Goal: Task Accomplishment & Management: Use online tool/utility

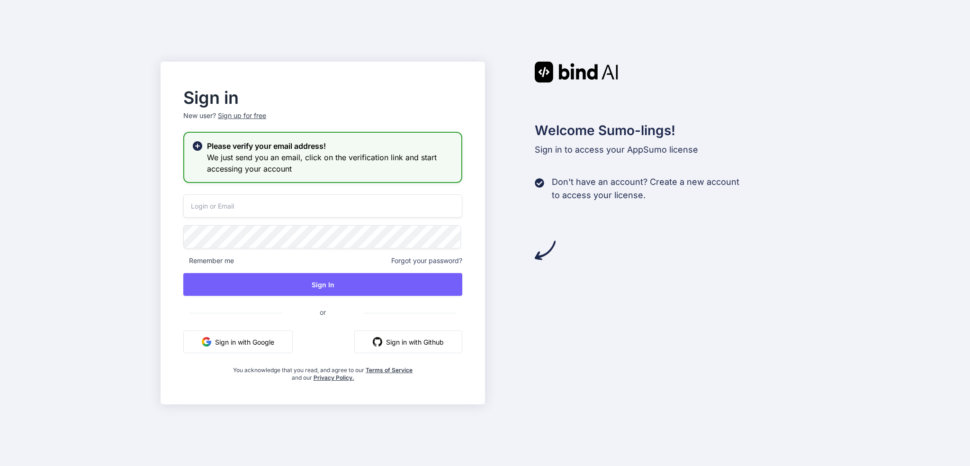
click at [570, 72] on img at bounding box center [576, 72] width 83 height 21
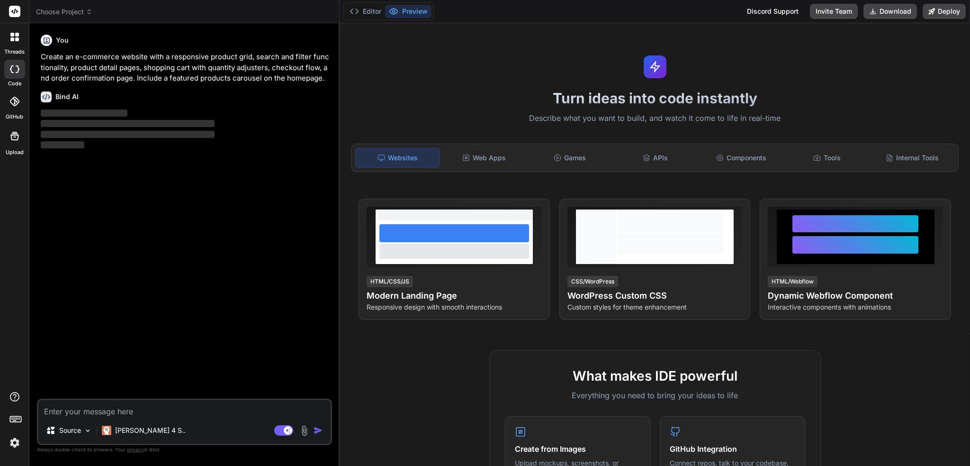
type textarea "x"
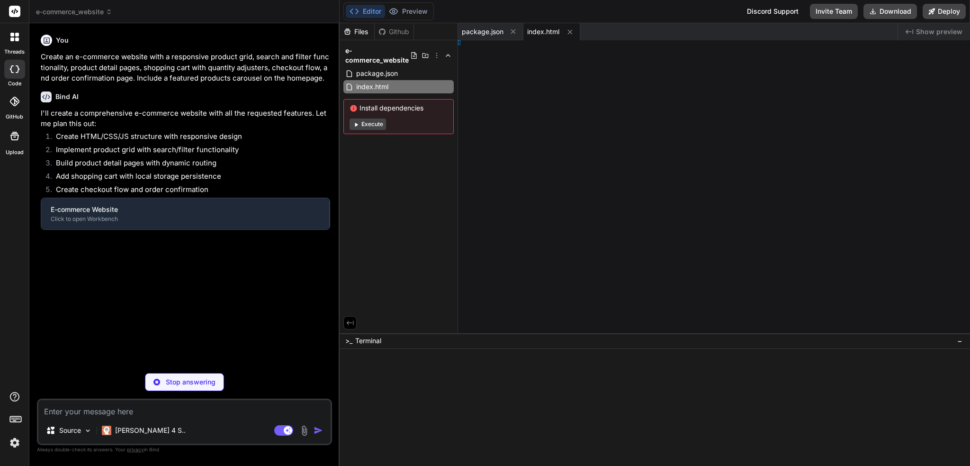
type textarea "</body> </html>"
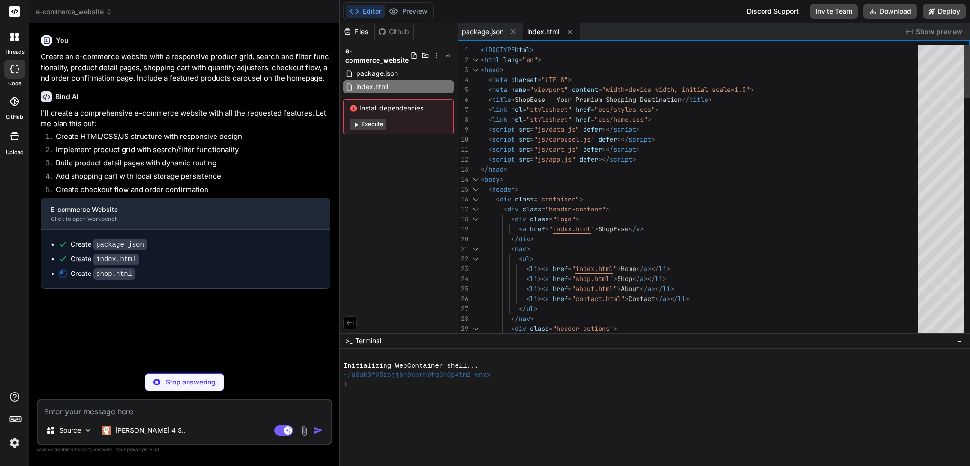
type textarea "x"
type textarea "<div class="overlay" id="overlay"></div> </body> </html>"
type textarea "x"
type textarea "<div class="footer-bottom"> <p>&copy; 2023 ShopEase. All rights reserved.</p> <…"
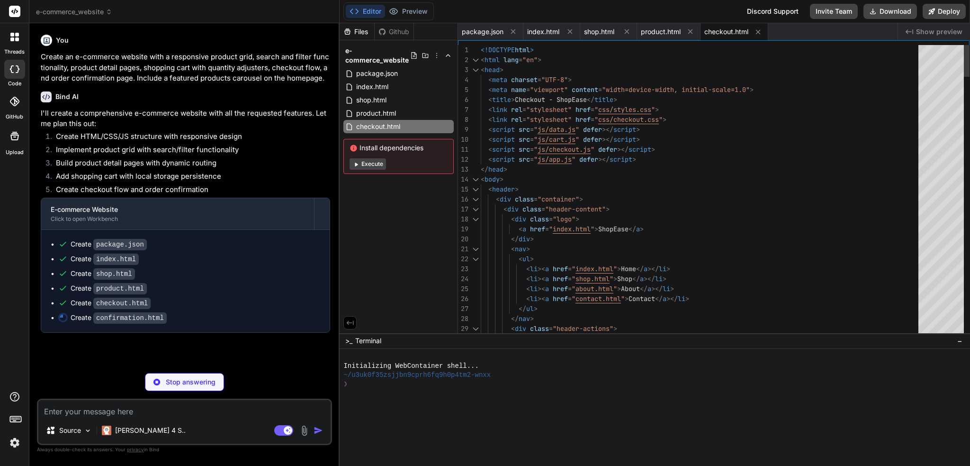
type textarea "x"
type textarea "</body> </html>"
type textarea "x"
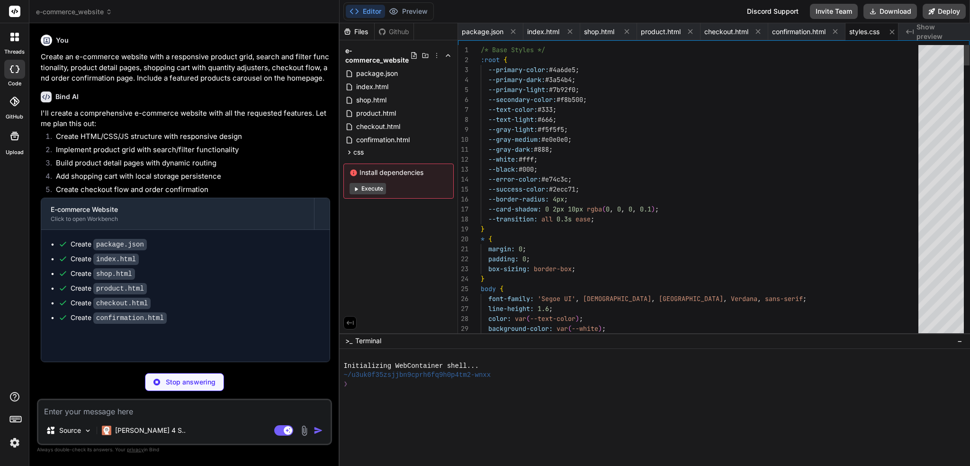
scroll to position [0, 5]
type textarea "x"
type textarea "flex: 0 0 80%; } }"
type textarea "x"
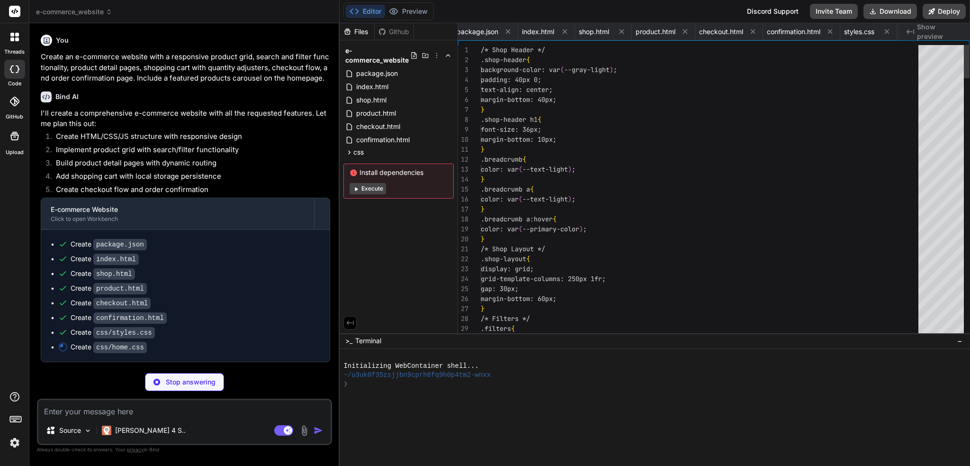
type textarea ".related-grid { grid-template-columns: repeat(2, 1fr); } } @media (max-width: 5…"
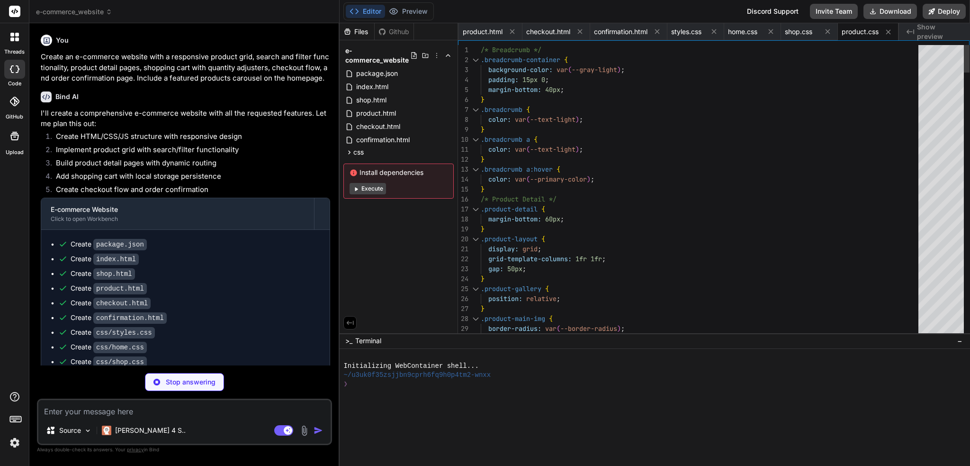
type textarea "x"
type textarea ".recommendations-grid { grid-template-columns: 1fr; } }"
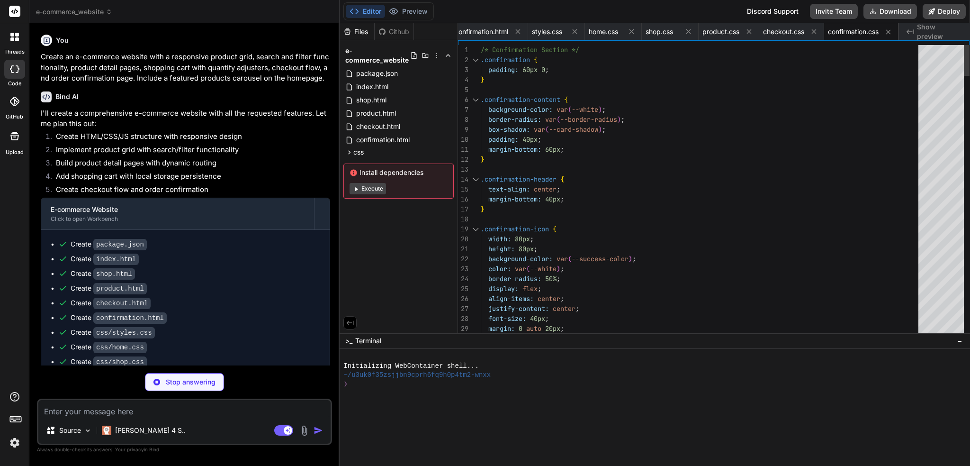
type textarea "x"
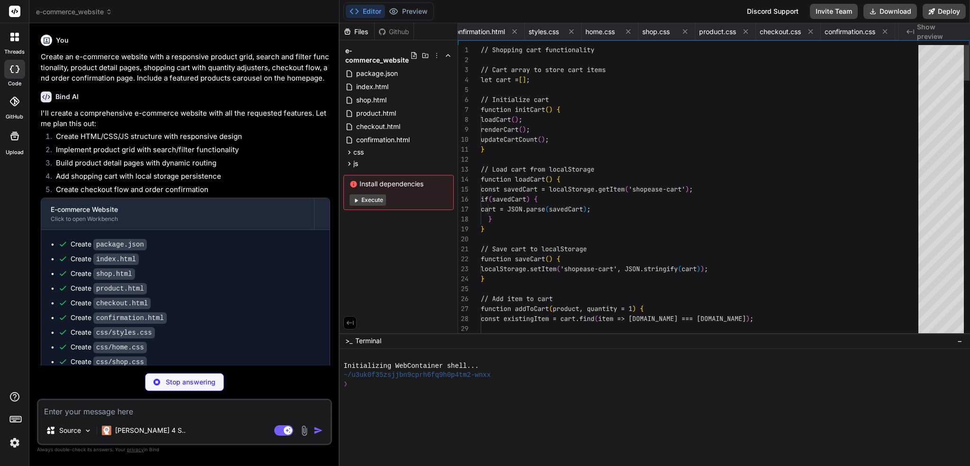
type textarea "function updateCarouselButtons(position, maxPosition, prevBtn, nextBtn) { prevB…"
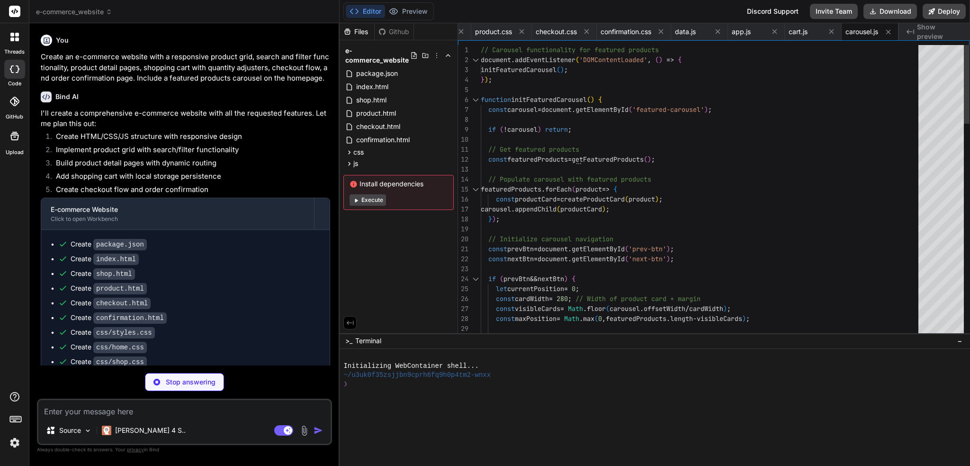
type textarea "x"
type textarea "if (searchQuery) { const searchInput = document.getElementById('search-input');…"
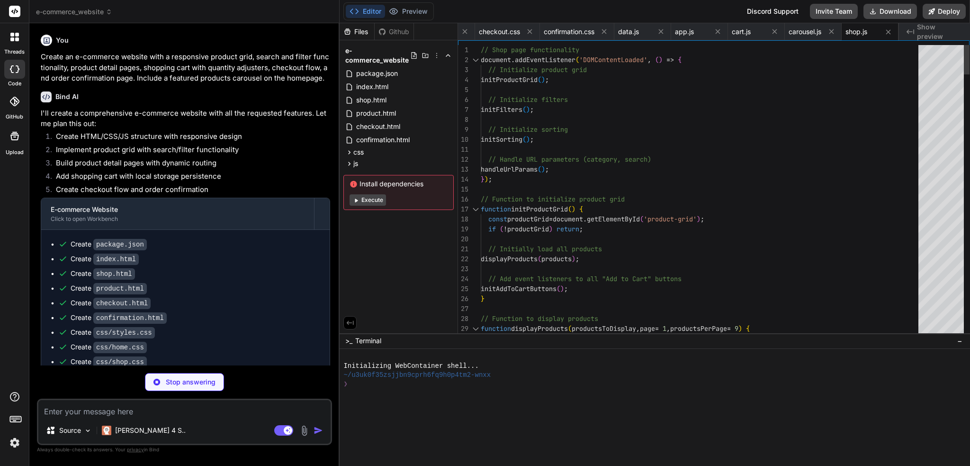
type textarea "x"
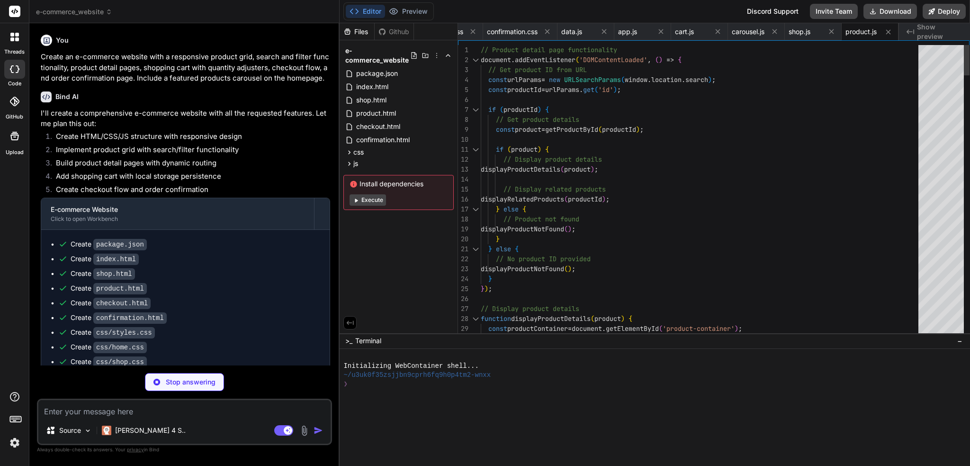
type textarea "x"
type textarea "printReceiptBtn.addEventListener('click', function() { window.print(); }); } }"
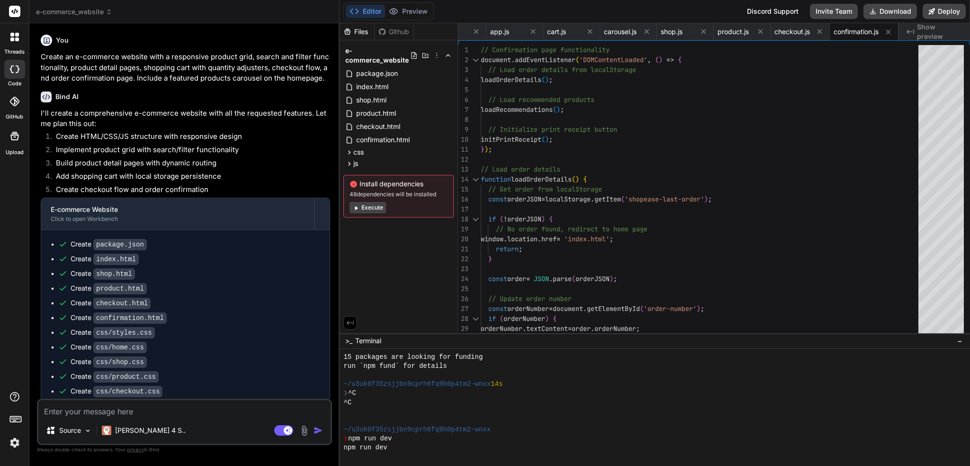
scroll to position [136, 0]
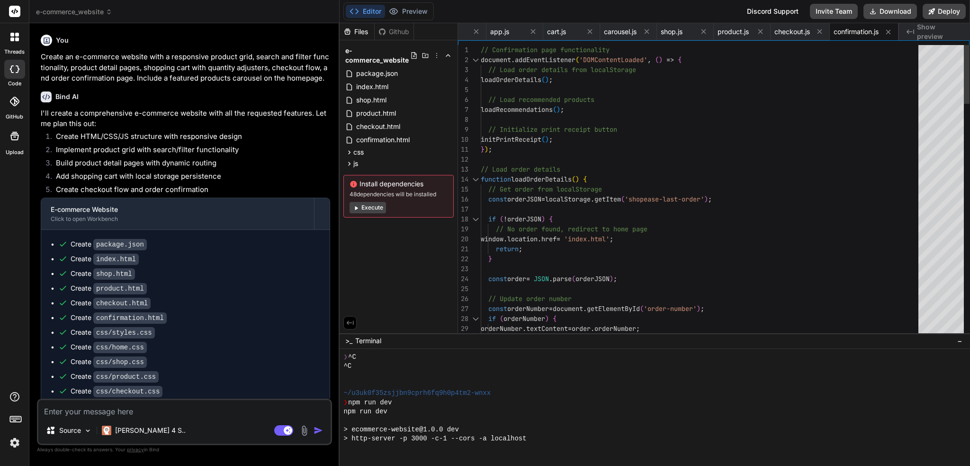
type textarea "x"
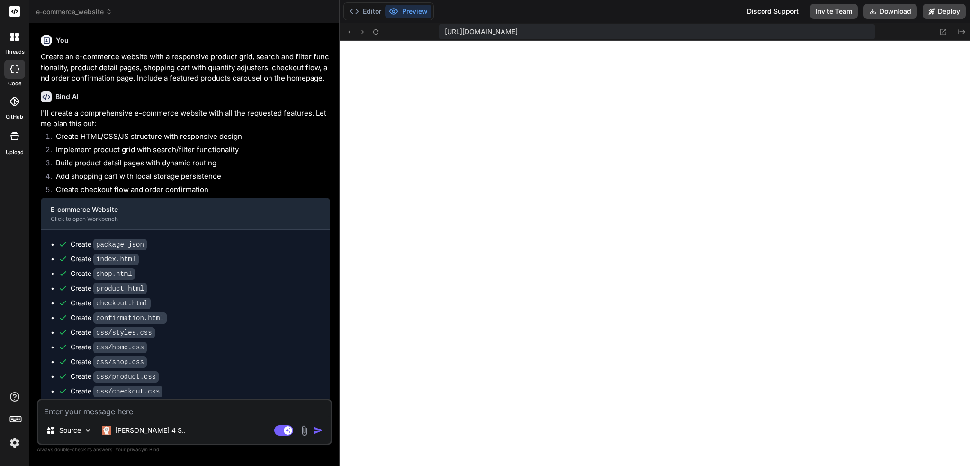
scroll to position [573, 0]
click at [351, 30] on icon at bounding box center [349, 32] width 8 height 8
click at [367, 12] on button "Editor" at bounding box center [365, 11] width 39 height 13
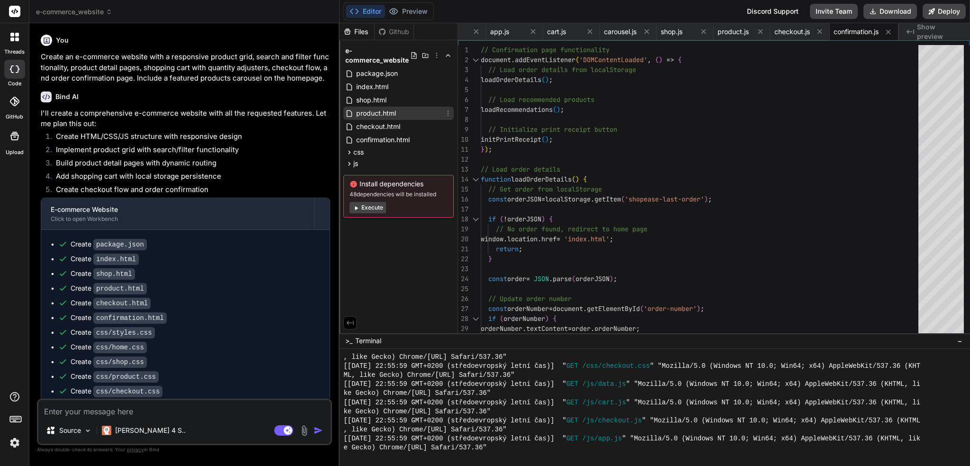
click at [372, 115] on span "product.html" at bounding box center [376, 113] width 42 height 11
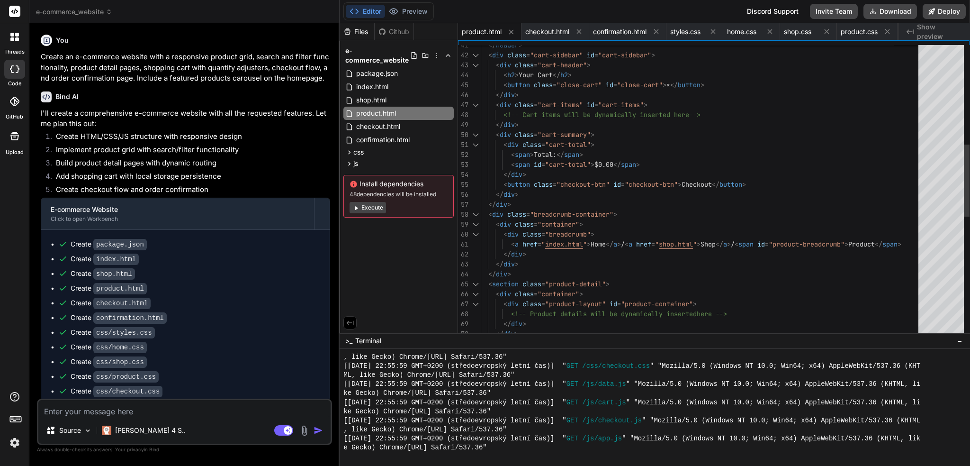
scroll to position [0, 0]
click at [915, 244] on div "</ header > < div class = "cart-sidebar" id = "cart-sidebar" > < div class = "c…" at bounding box center [702, 234] width 443 height 1184
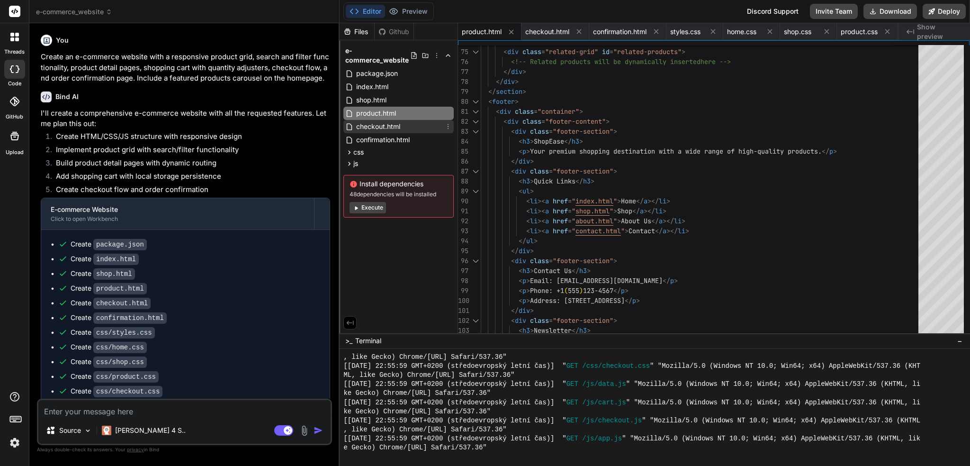
click at [380, 124] on span "checkout.html" at bounding box center [378, 126] width 46 height 11
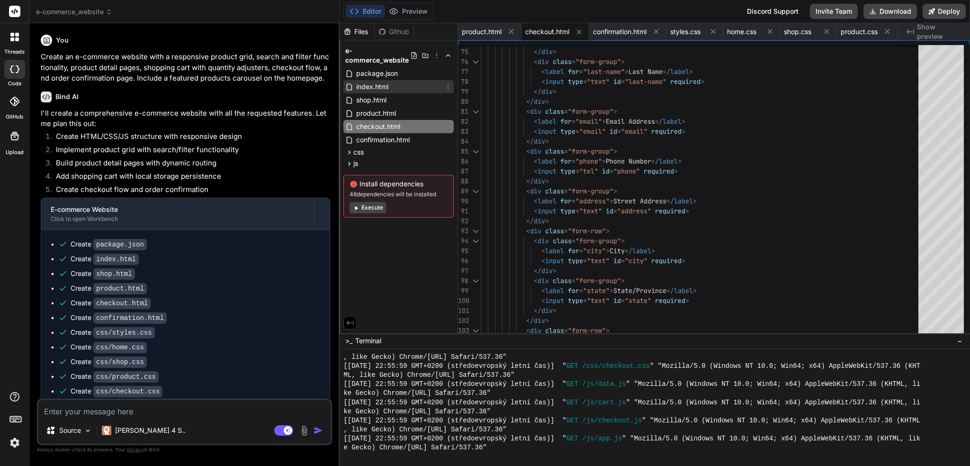
click at [370, 88] on span "index.html" at bounding box center [372, 86] width 34 height 11
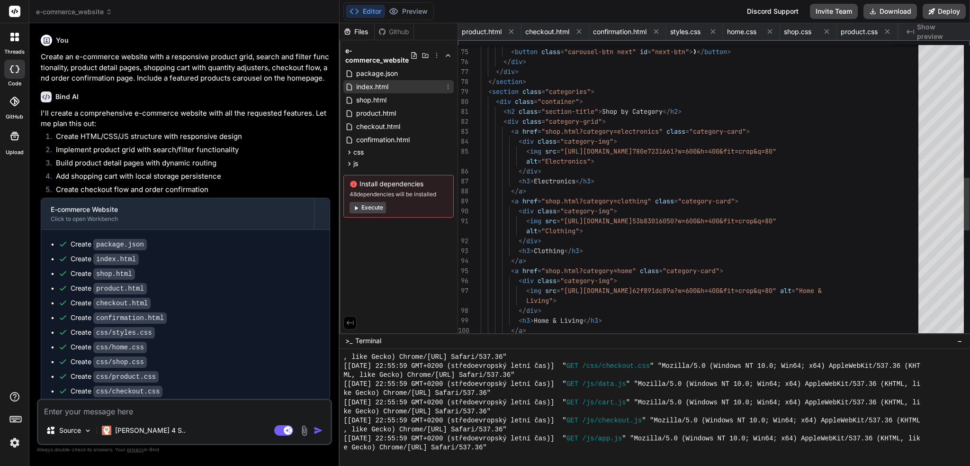
scroll to position [0, 65]
click at [370, 88] on span "index.html" at bounding box center [372, 86] width 34 height 11
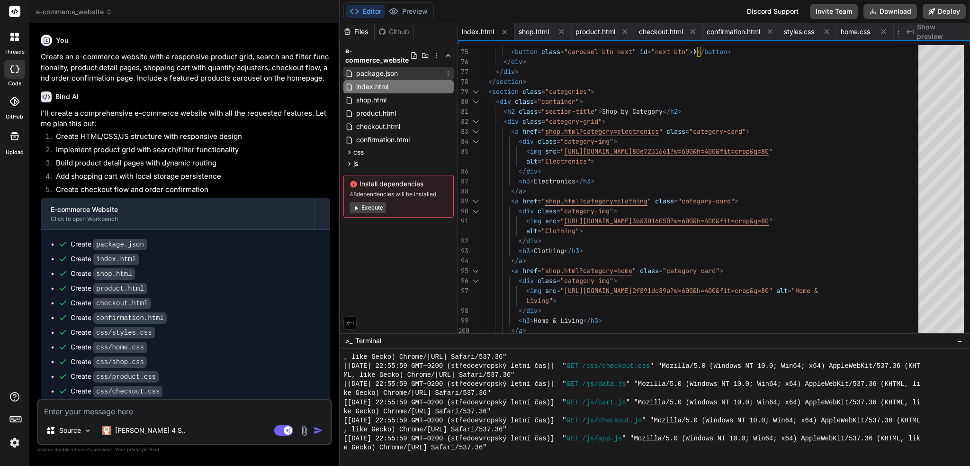
click at [374, 73] on span "package.json" at bounding box center [377, 73] width 44 height 11
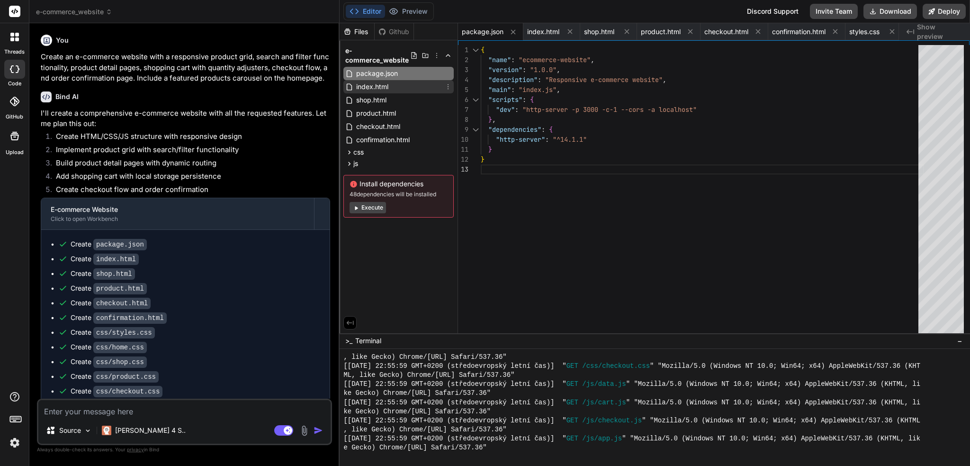
click at [379, 87] on span "index.html" at bounding box center [372, 86] width 34 height 11
type textarea "</body> </html>"
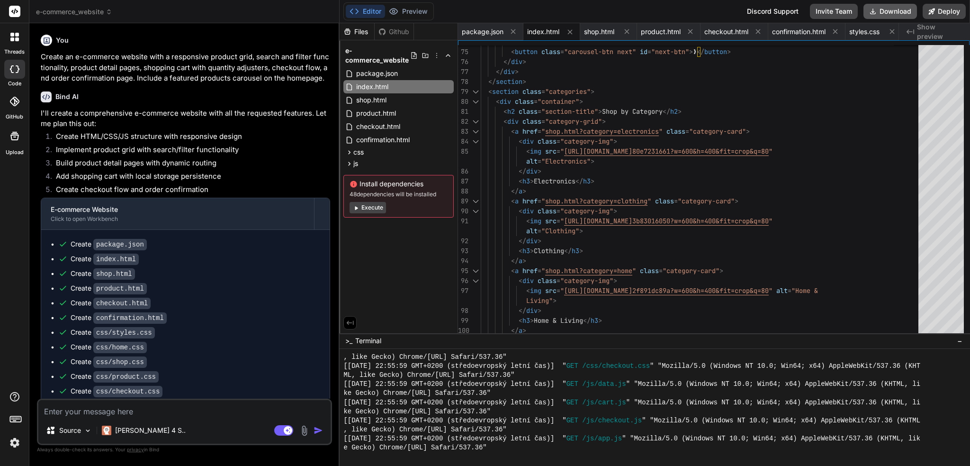
click at [905, 16] on button "Download" at bounding box center [891, 11] width 54 height 15
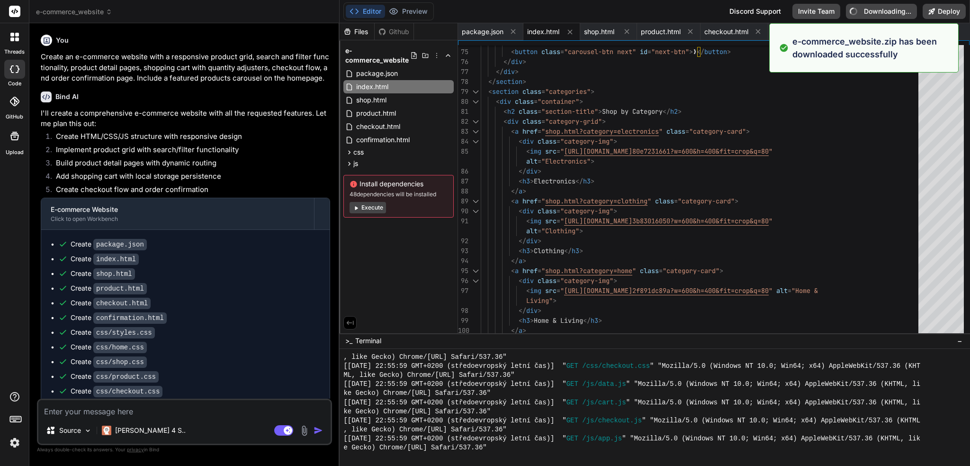
type textarea "x"
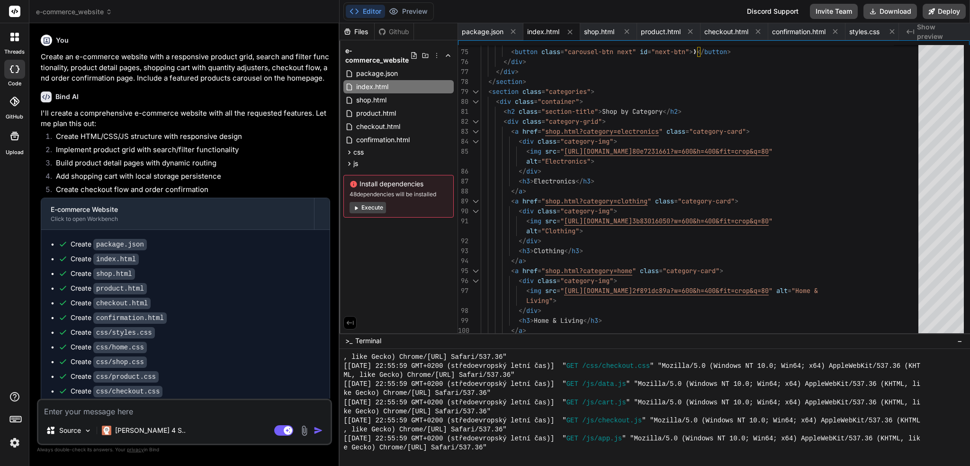
click at [360, 11] on button "Editor" at bounding box center [365, 11] width 39 height 13
click at [416, 9] on button "Preview" at bounding box center [408, 11] width 46 height 13
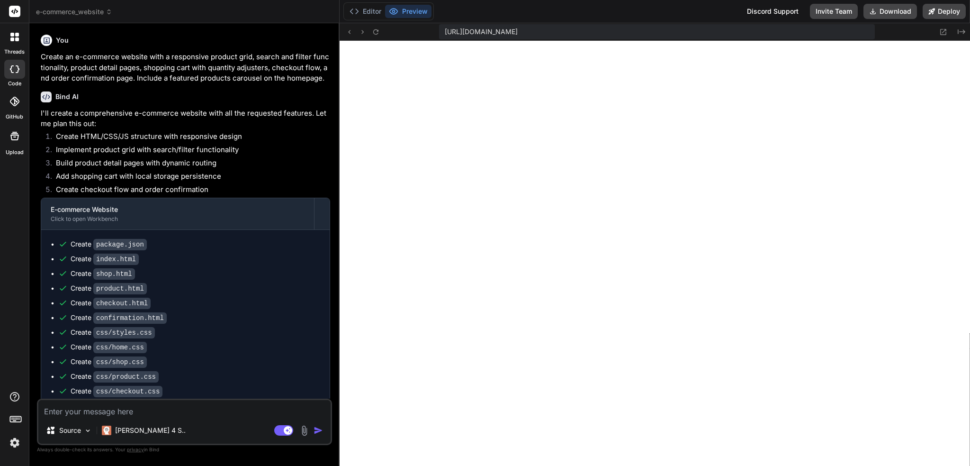
scroll to position [855, 0]
click at [349, 31] on icon at bounding box center [349, 32] width 2 height 4
click at [375, 32] on icon at bounding box center [376, 32] width 8 height 8
click at [401, 9] on button "Preview" at bounding box center [408, 11] width 46 height 13
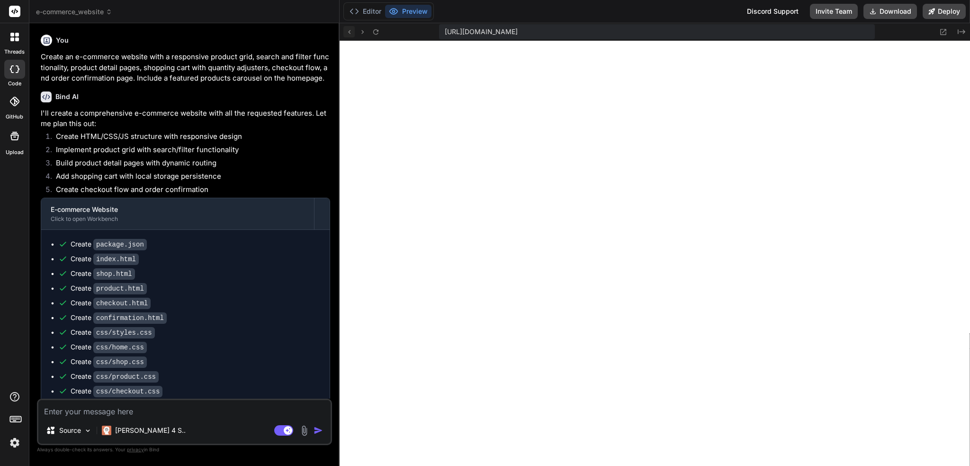
click at [350, 34] on icon at bounding box center [349, 32] width 2 height 4
click at [369, 13] on button "Editor" at bounding box center [365, 11] width 39 height 13
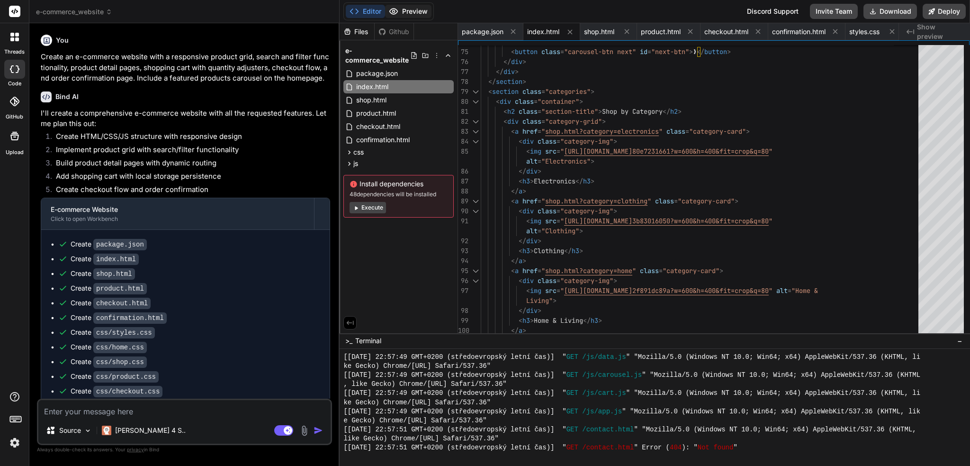
click at [406, 10] on button "Preview" at bounding box center [408, 11] width 46 height 13
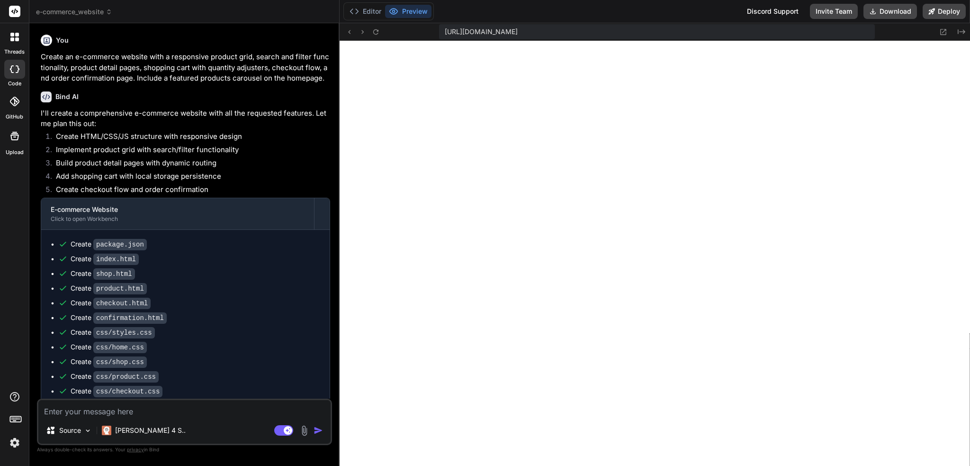
click at [851, 37] on div "https://u3uk0f35zsjjbn9cprh6fq9h0p4tm2-wnxx--3000--96435430.local-corp.webconta…" at bounding box center [657, 31] width 436 height 15
click at [943, 35] on icon at bounding box center [944, 32] width 6 height 6
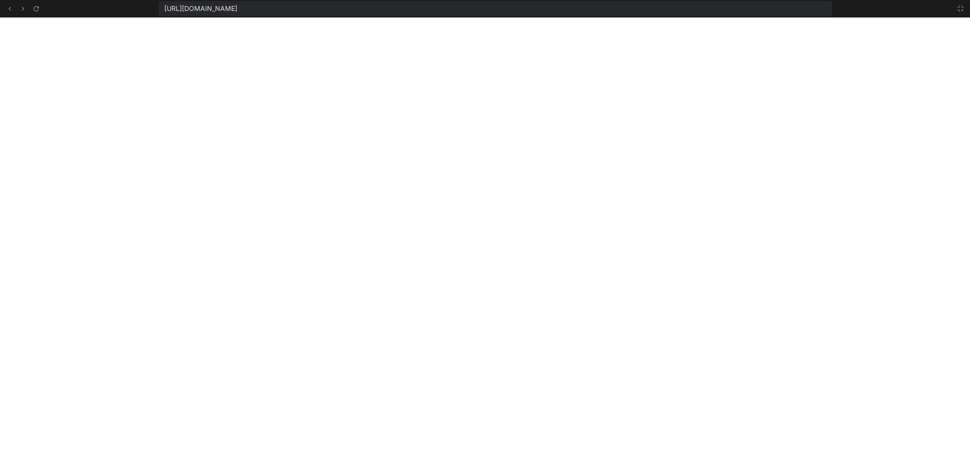
scroll to position [1164, 0]
click at [36, 9] on icon at bounding box center [36, 9] width 8 height 8
